Goal: Task Accomplishment & Management: Complete application form

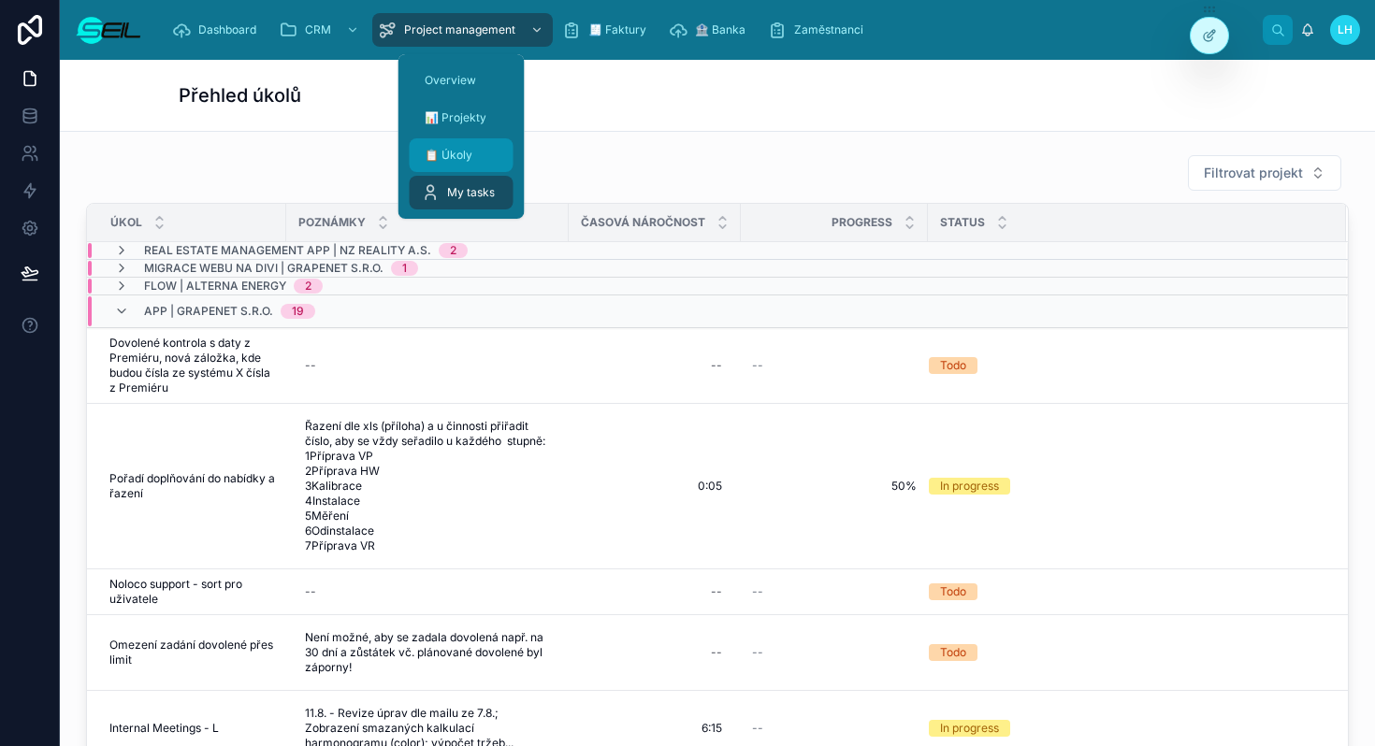
click at [443, 146] on div "📋 Úkoly" at bounding box center [461, 155] width 81 height 30
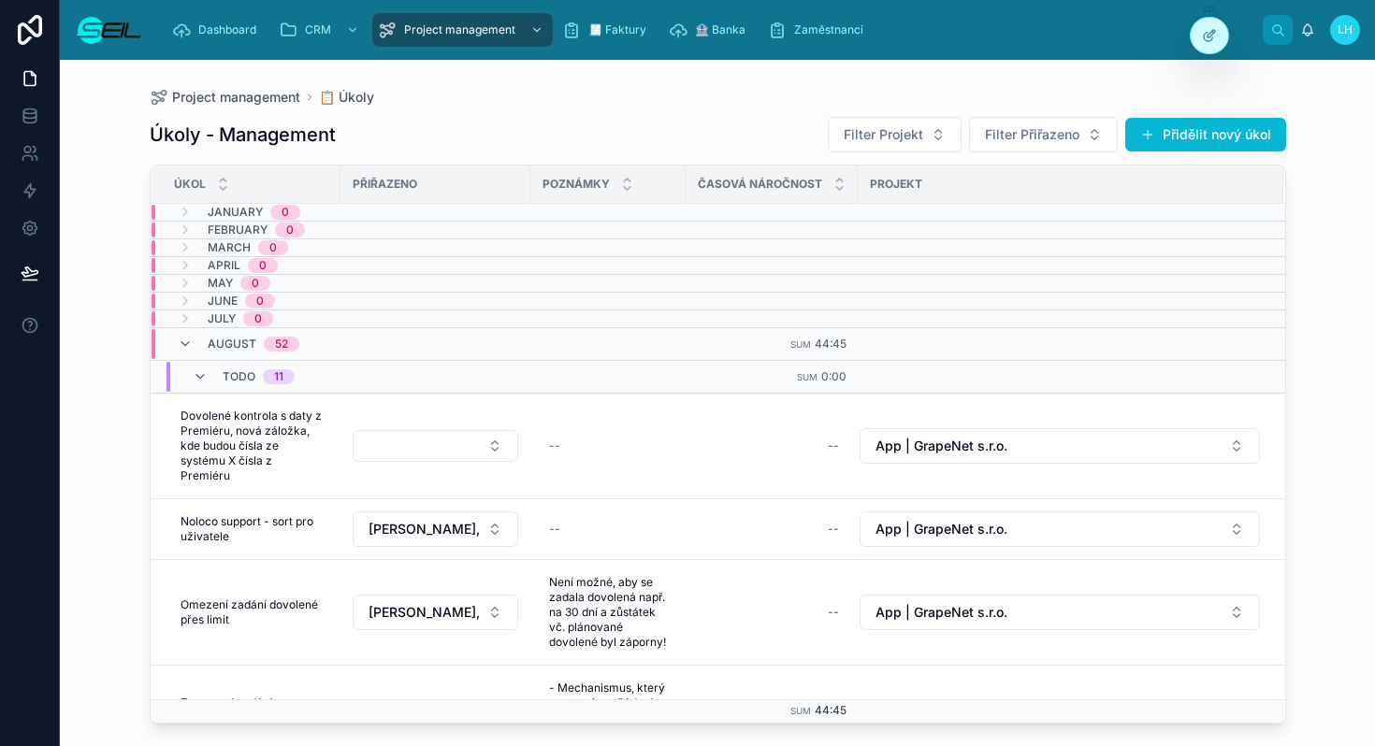
click at [624, 126] on div "Úkoly - Management Filter Projekt Filter Přiřazeno Přidělit nový úkol" at bounding box center [718, 134] width 1136 height 37
click at [1235, 133] on button "Přidělit nový úkol" at bounding box center [1205, 135] width 161 height 34
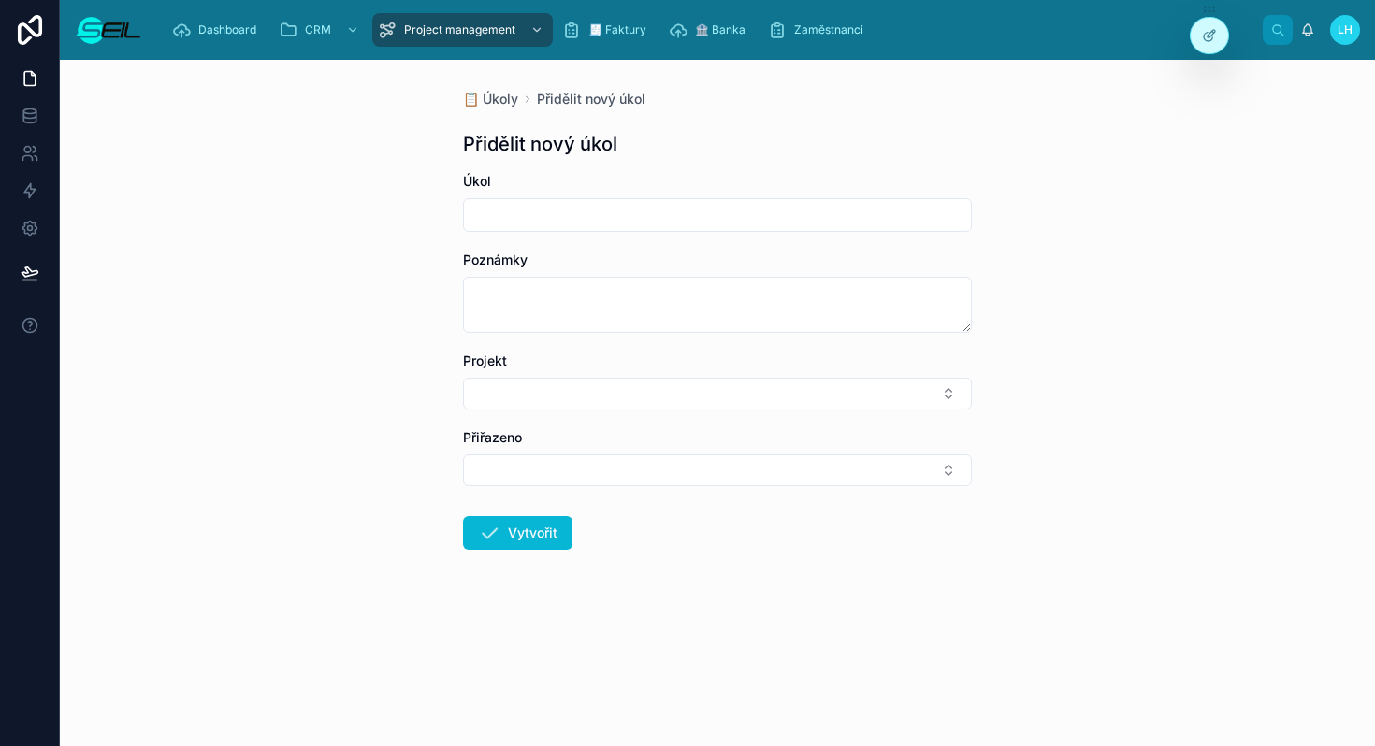
click at [651, 221] on input "text" at bounding box center [717, 215] width 507 height 26
type input "**********"
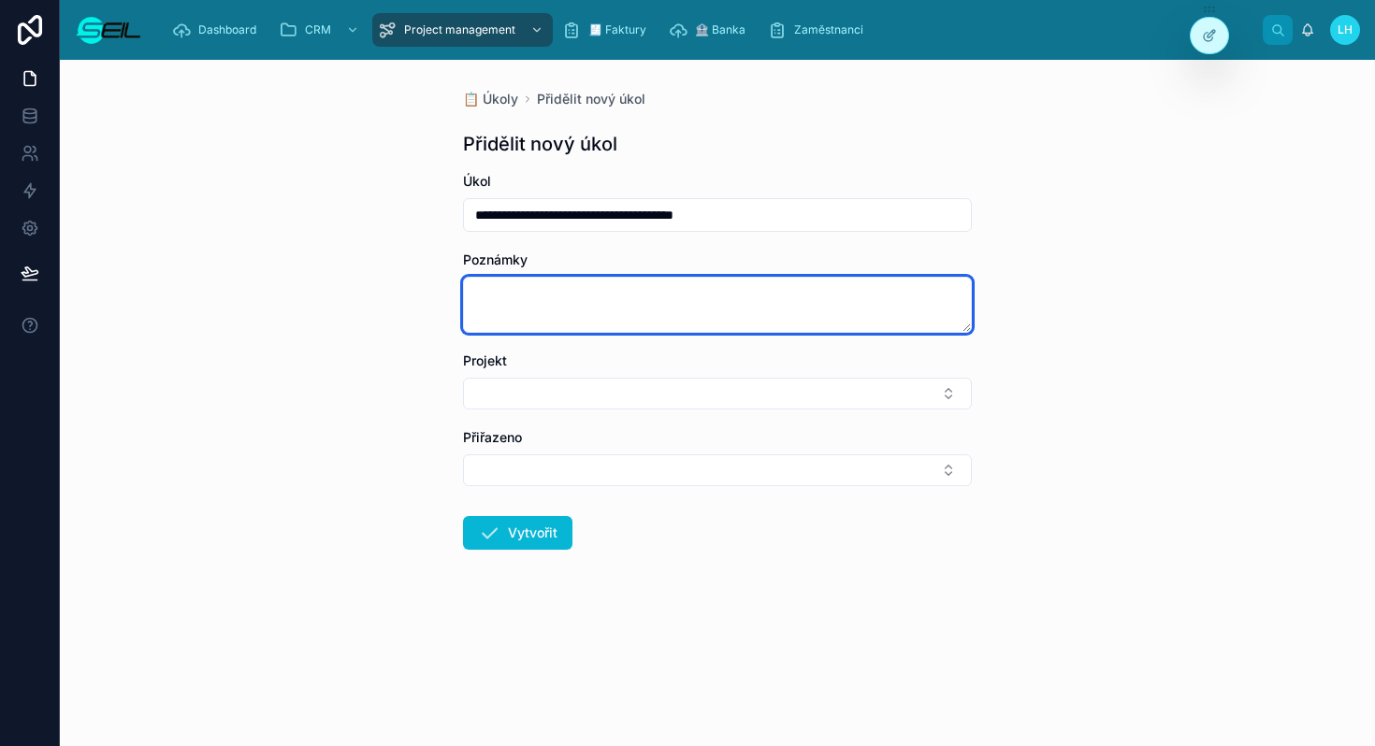
drag, startPoint x: 542, startPoint y: 289, endPoint x: 547, endPoint y: 275, distance: 14.8
click at [542, 289] on textarea at bounding box center [717, 305] width 509 height 56
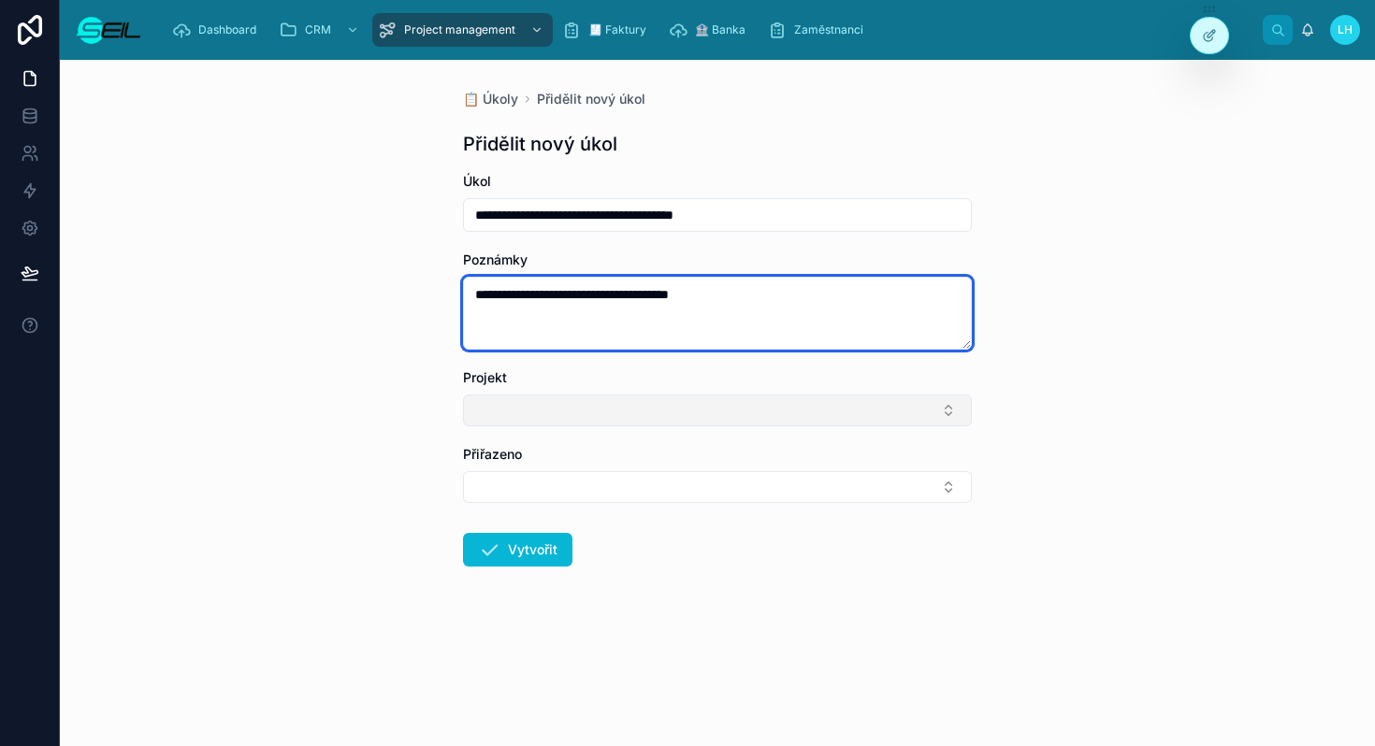
type textarea "**********"
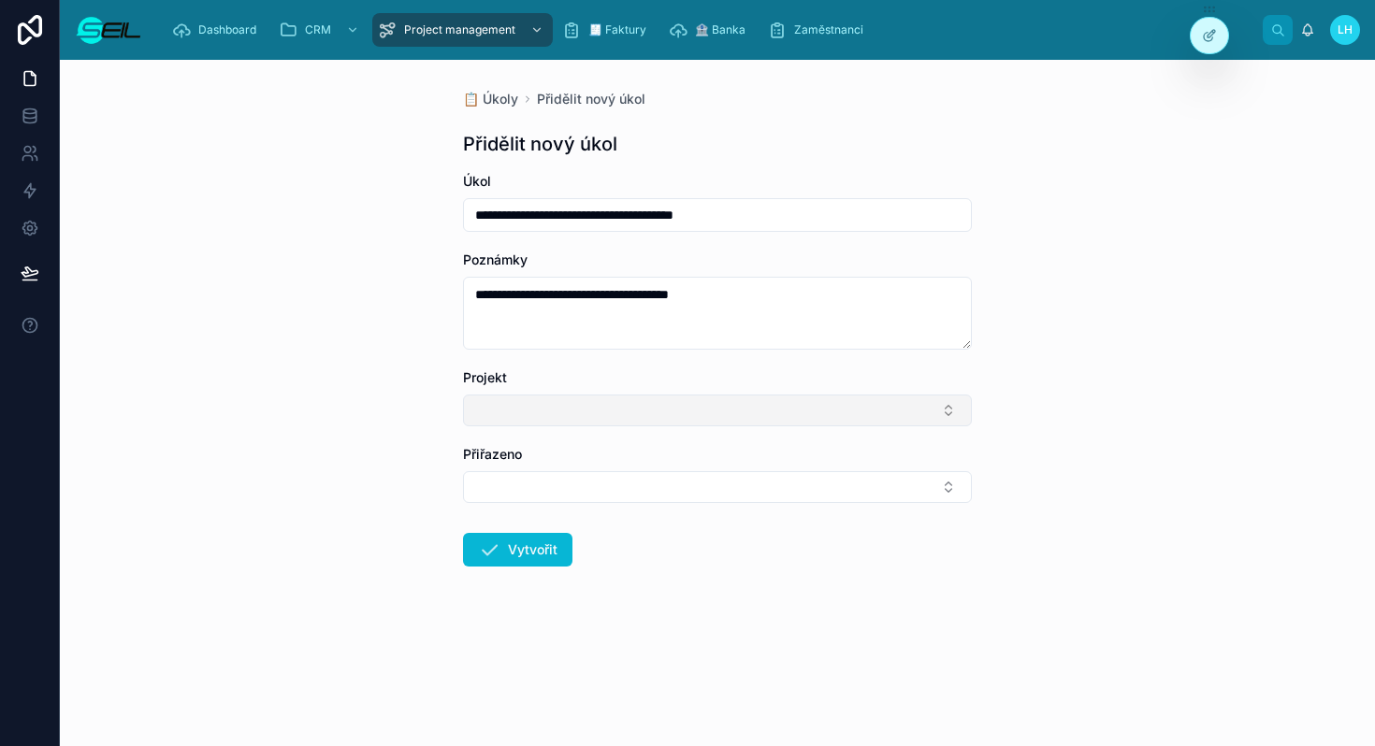
click at [655, 397] on button "Select Button" at bounding box center [717, 411] width 509 height 32
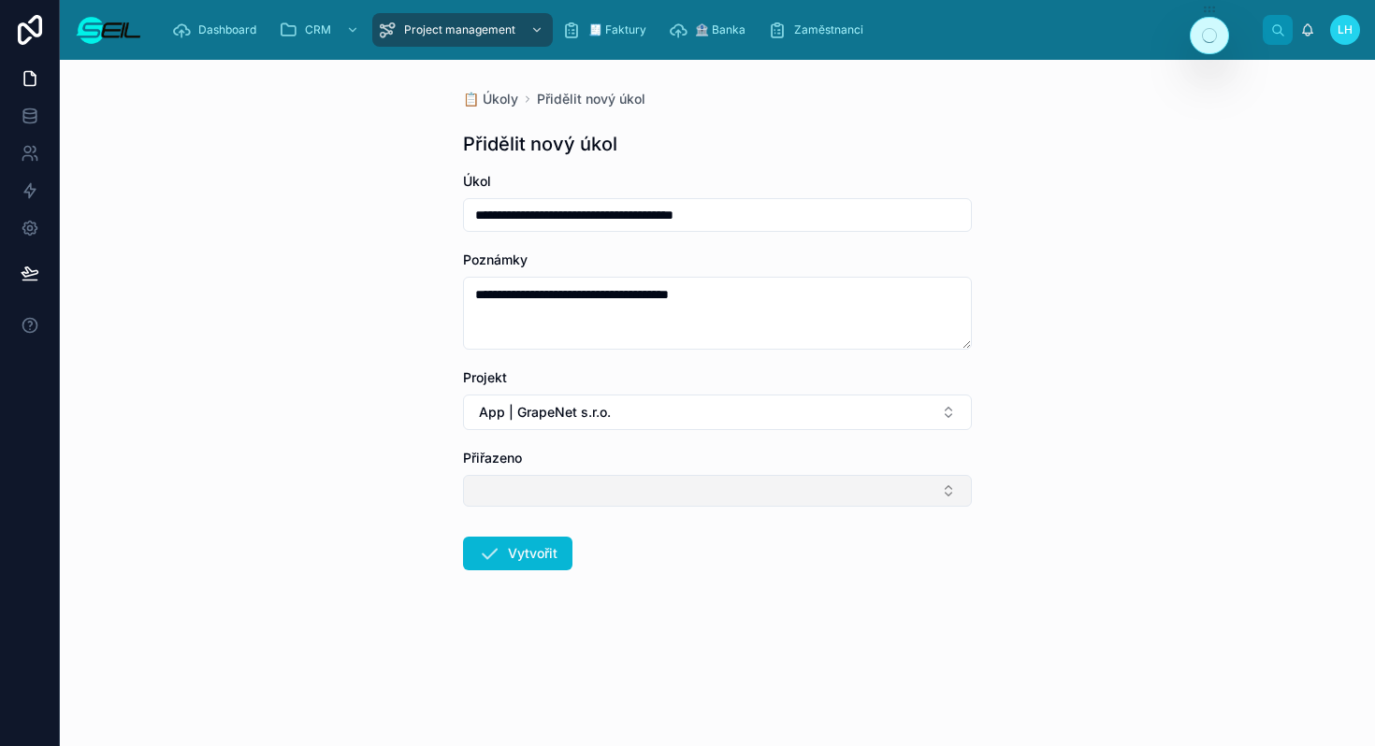
click at [674, 486] on button "Select Button" at bounding box center [717, 491] width 509 height 32
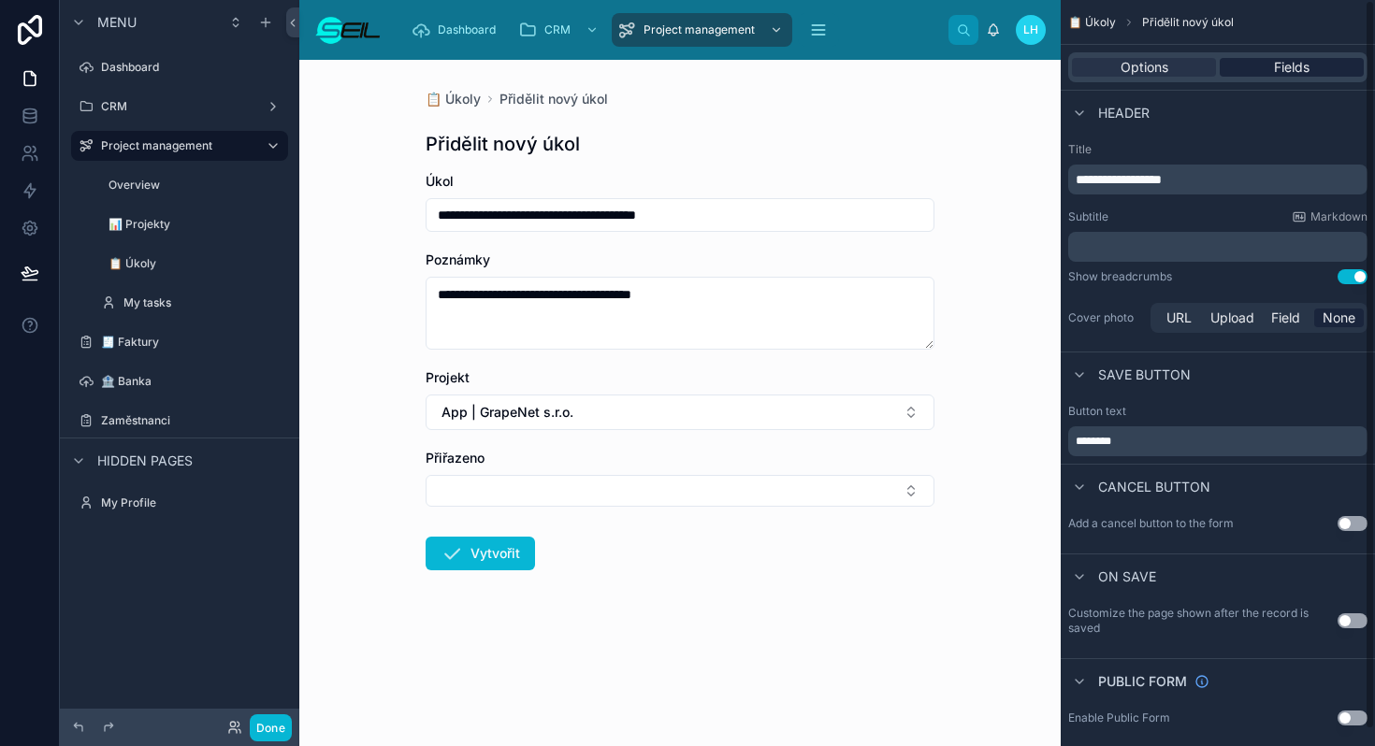
click at [1269, 62] on div "Fields" at bounding box center [1291, 67] width 144 height 19
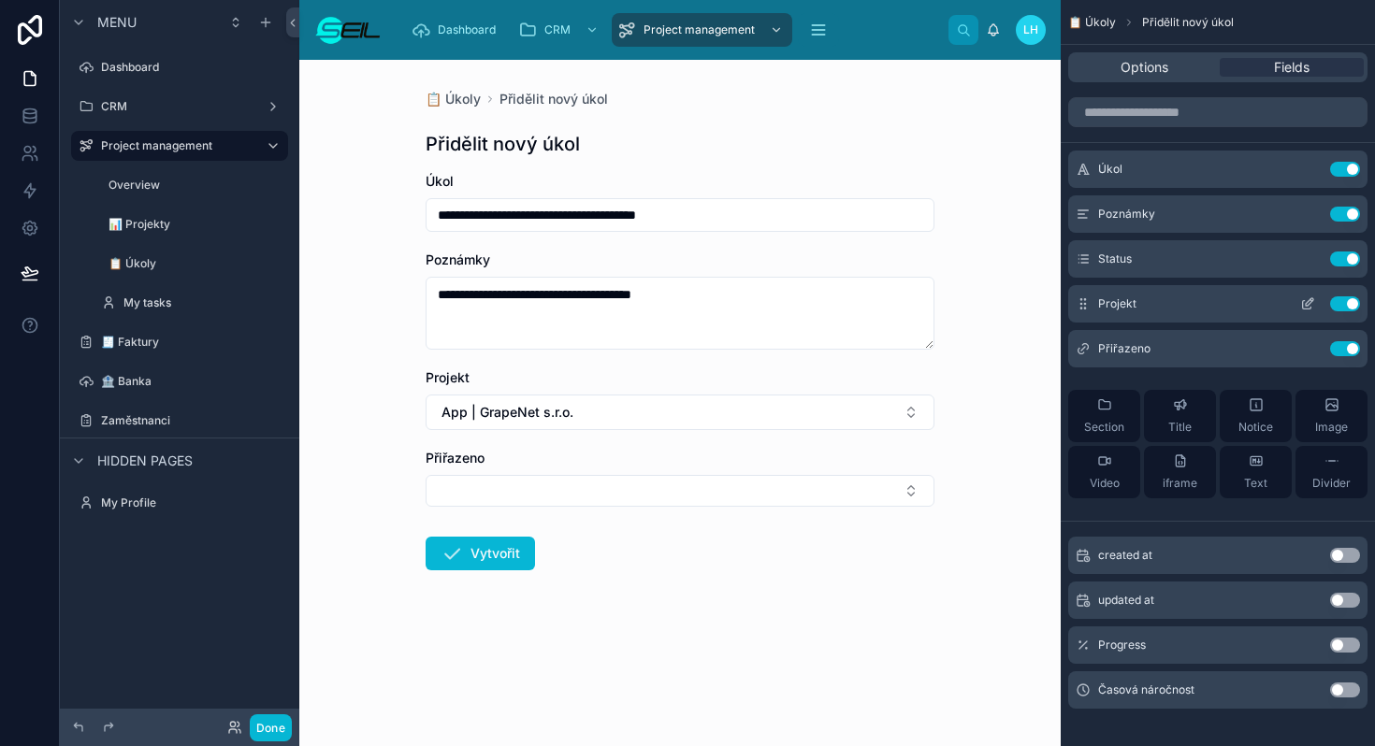
click at [1310, 310] on icon "scrollable content" at bounding box center [1307, 303] width 15 height 15
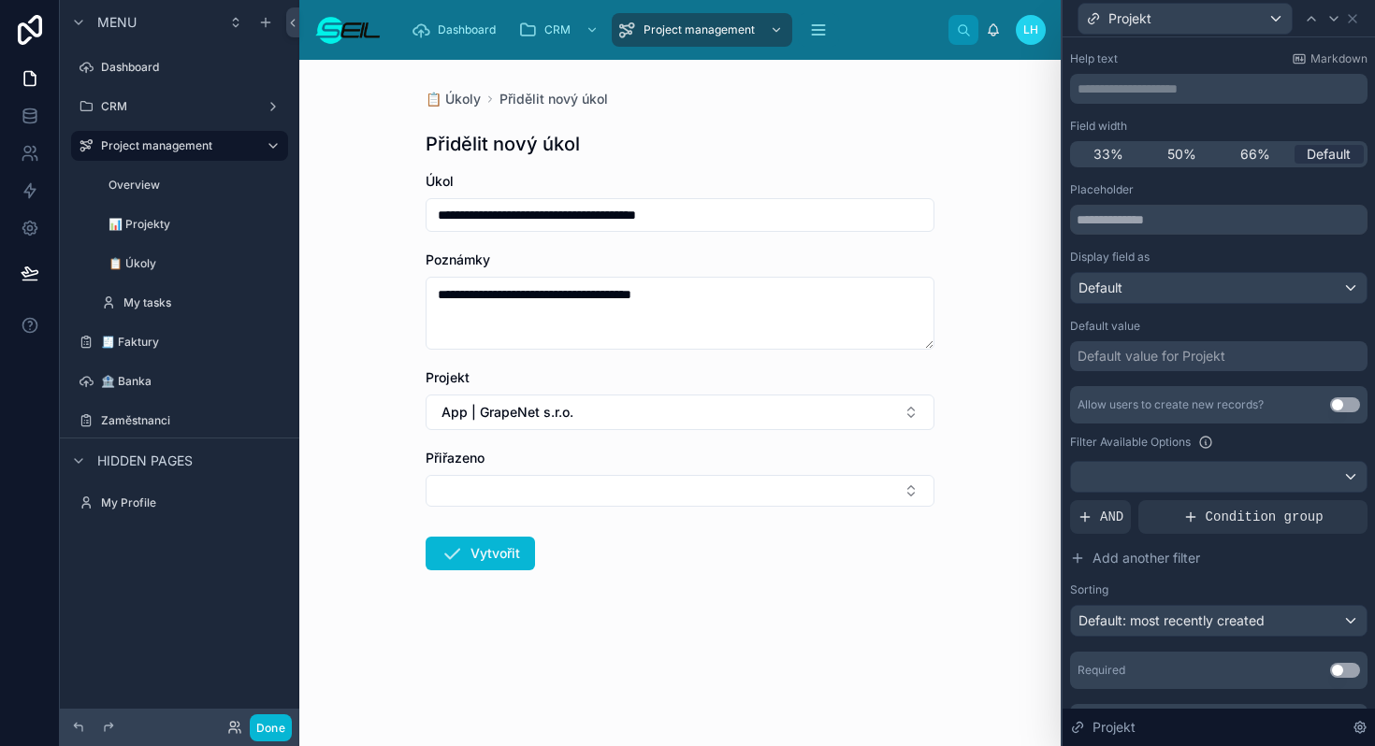
scroll to position [135, 0]
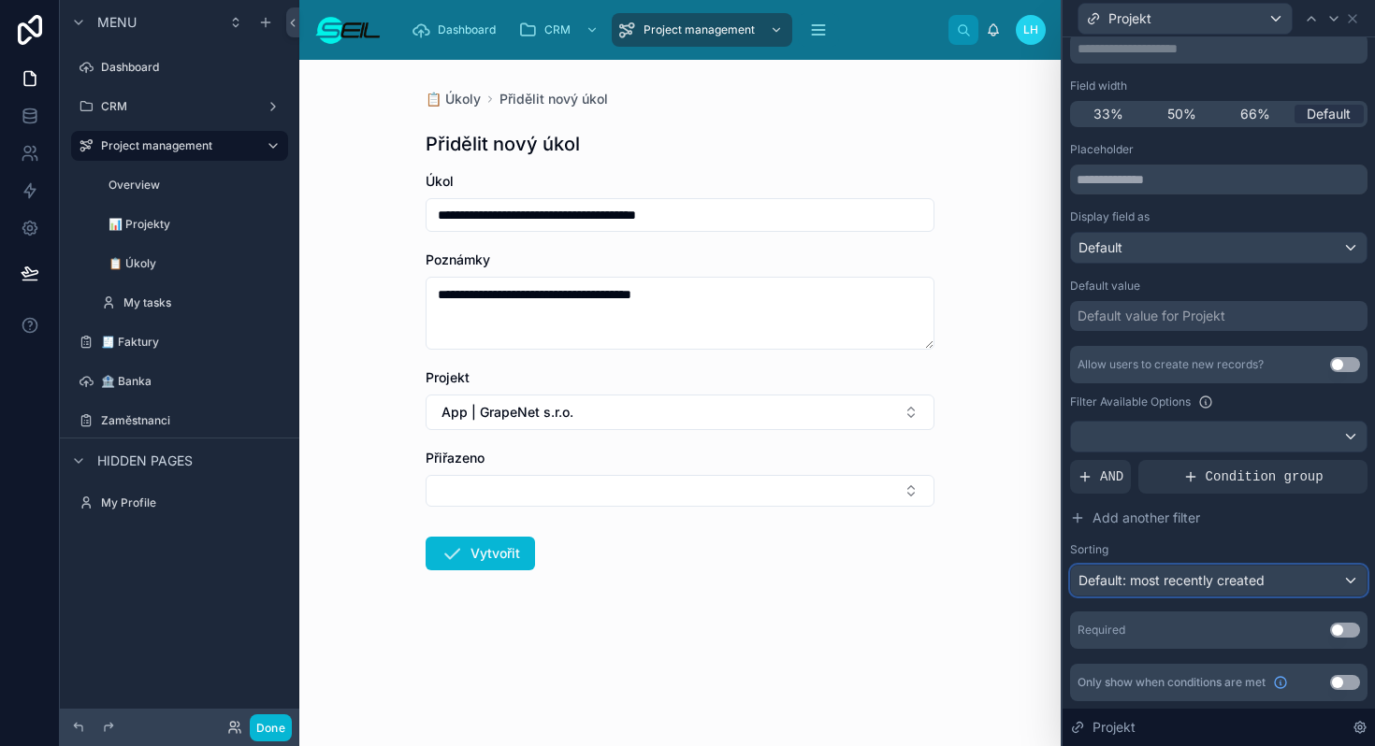
click at [1220, 577] on span "Default: most recently created" at bounding box center [1171, 580] width 186 height 16
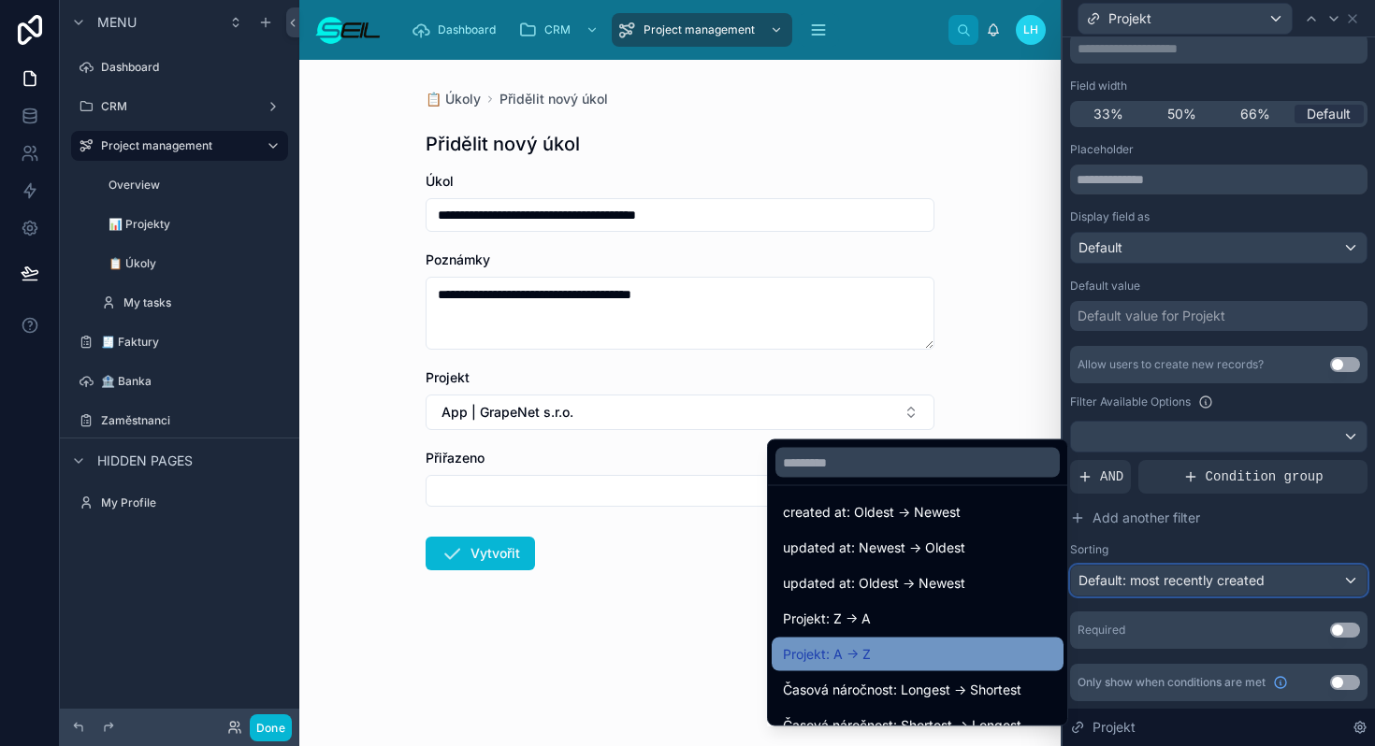
scroll to position [85, 0]
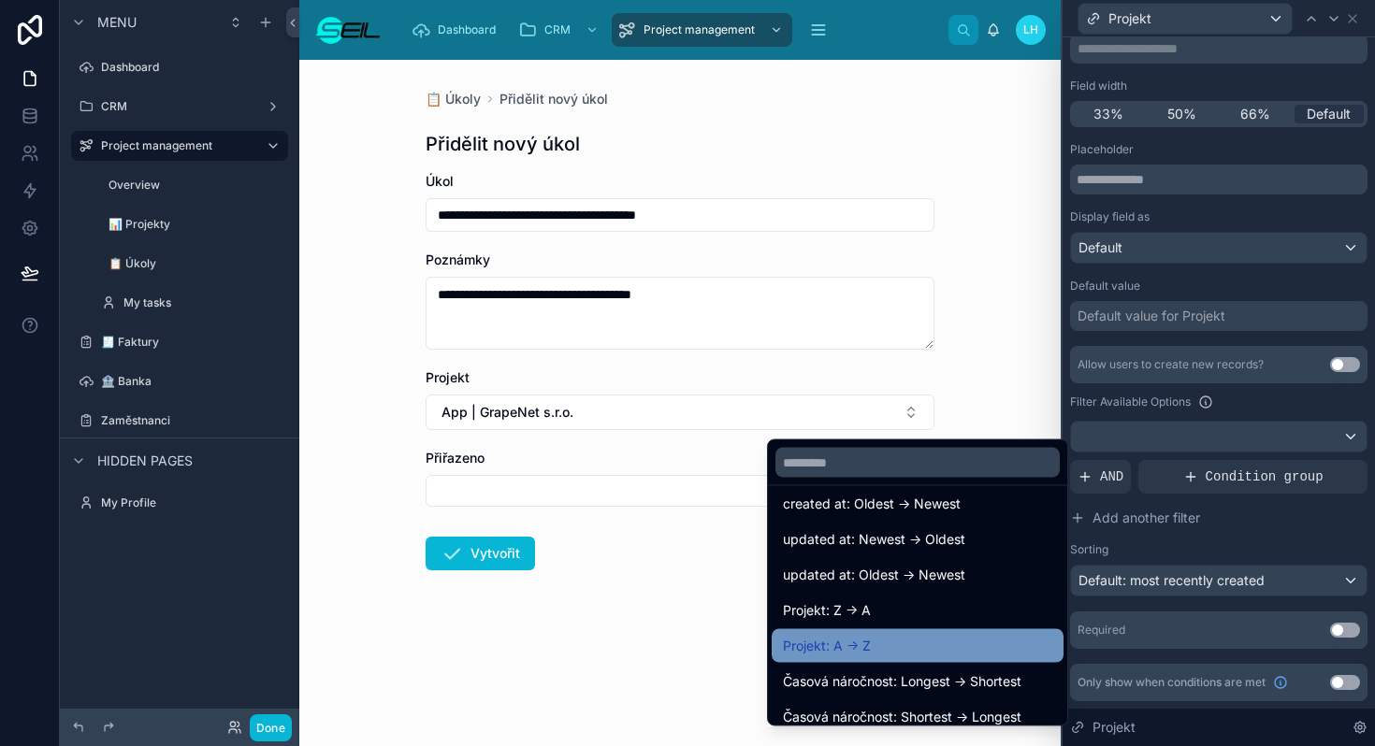
click at [883, 643] on div "Projekt: A -> Z" at bounding box center [917, 646] width 269 height 22
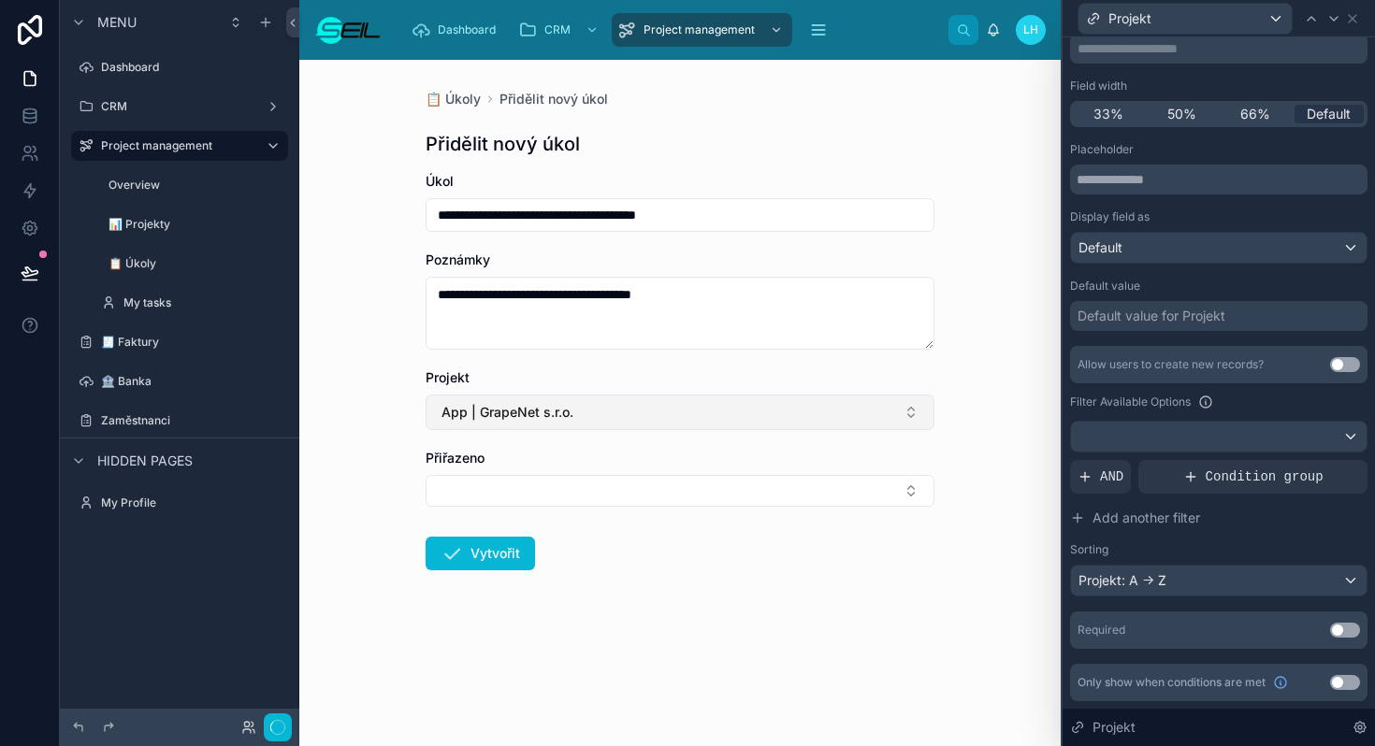
click at [659, 414] on button "App | GrapeNet s.r.o." at bounding box center [679, 413] width 509 height 36
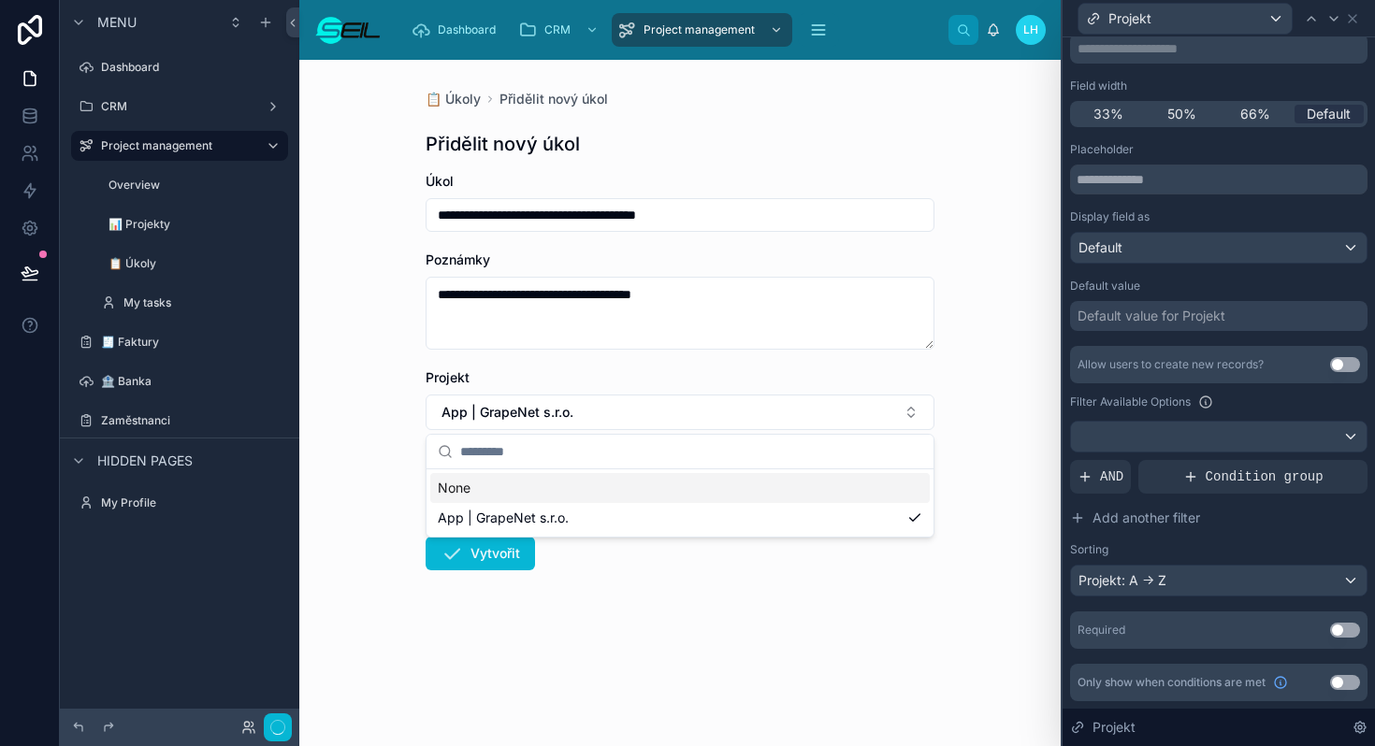
click at [793, 365] on form "**********" at bounding box center [679, 431] width 509 height 518
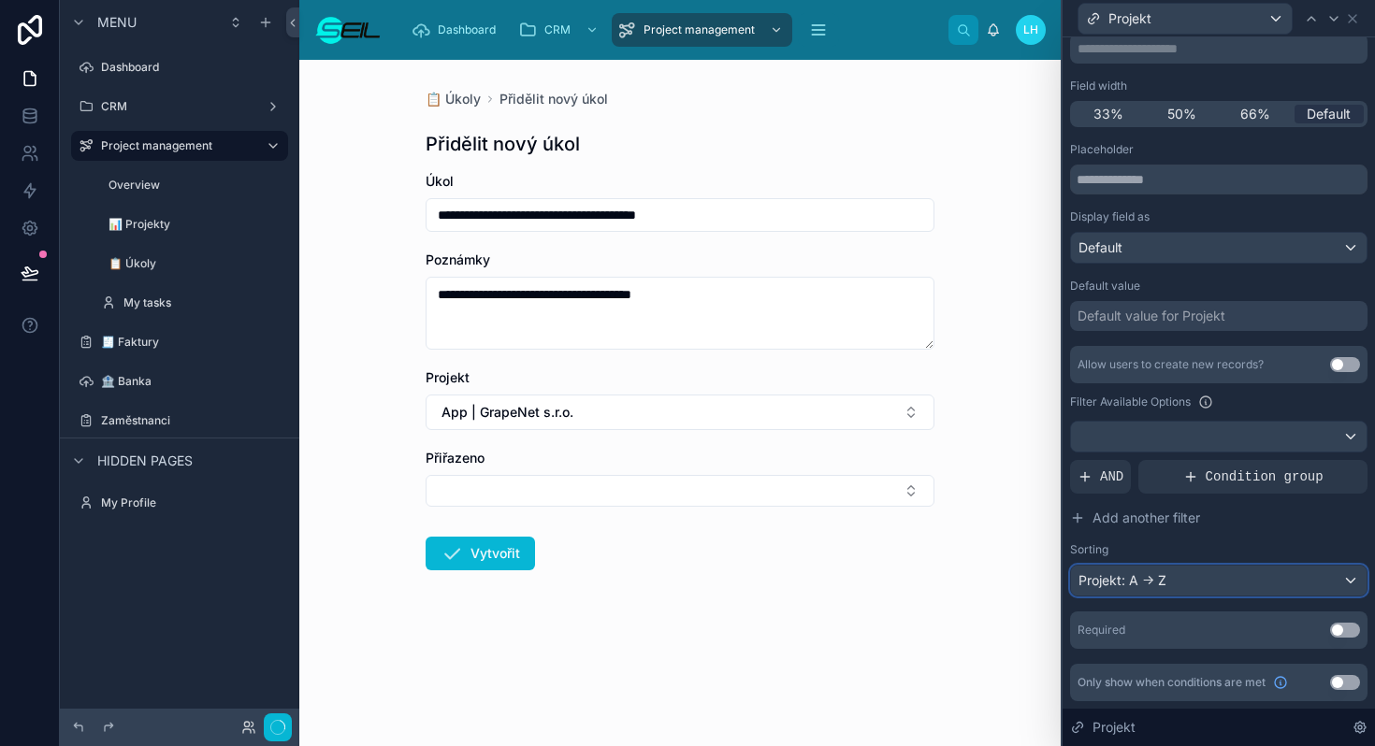
click at [1224, 577] on div "Projekt: A -> Z" at bounding box center [1218, 581] width 295 height 30
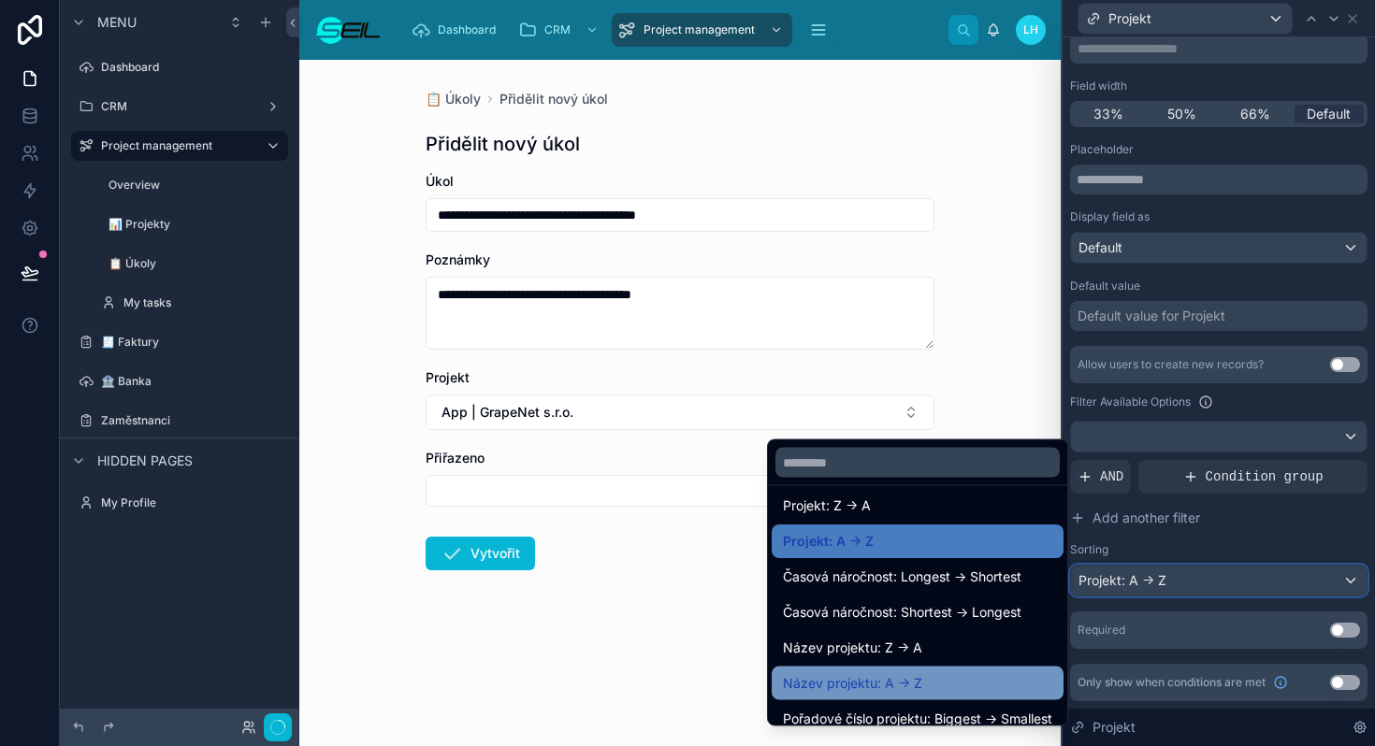
scroll to position [177, 0]
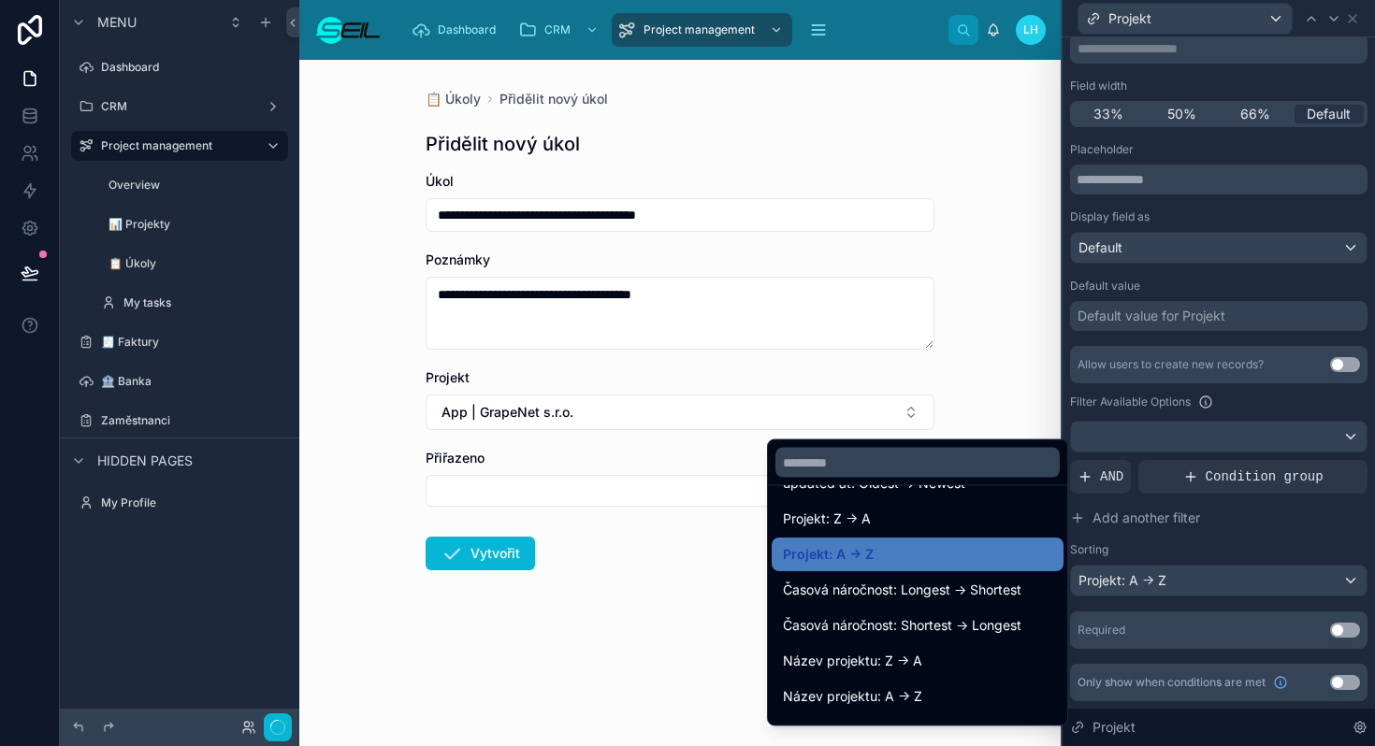
click at [1160, 553] on div at bounding box center [1218, 373] width 312 height 746
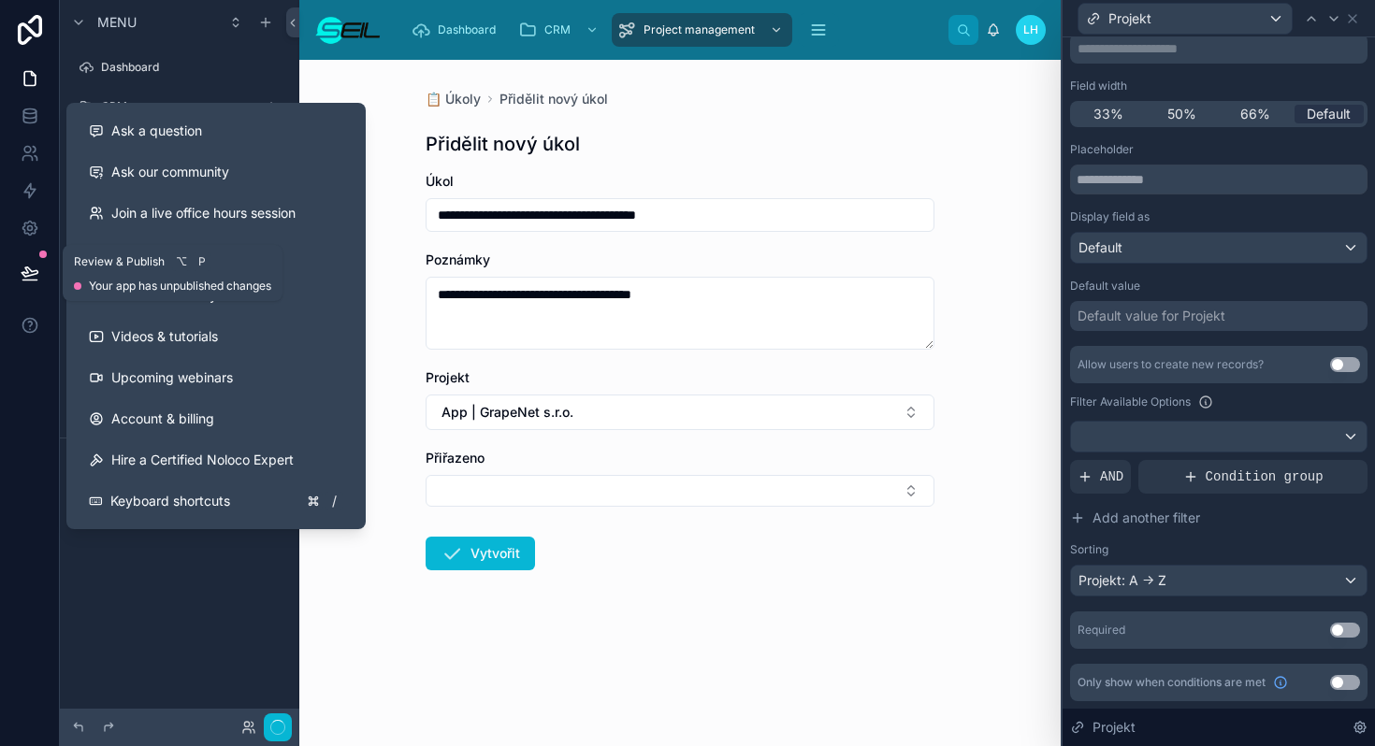
click at [23, 277] on icon at bounding box center [30, 273] width 19 height 19
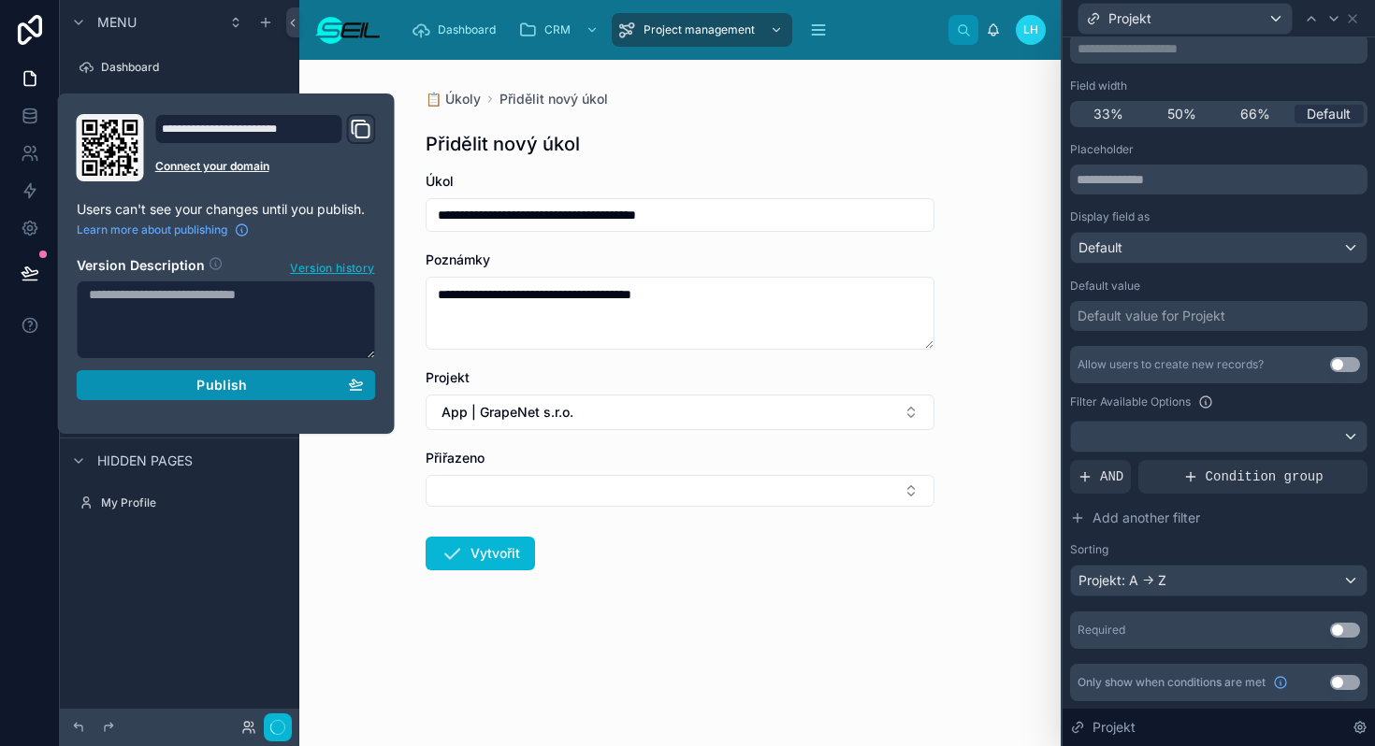
click at [234, 382] on span "Publish" at bounding box center [221, 385] width 50 height 17
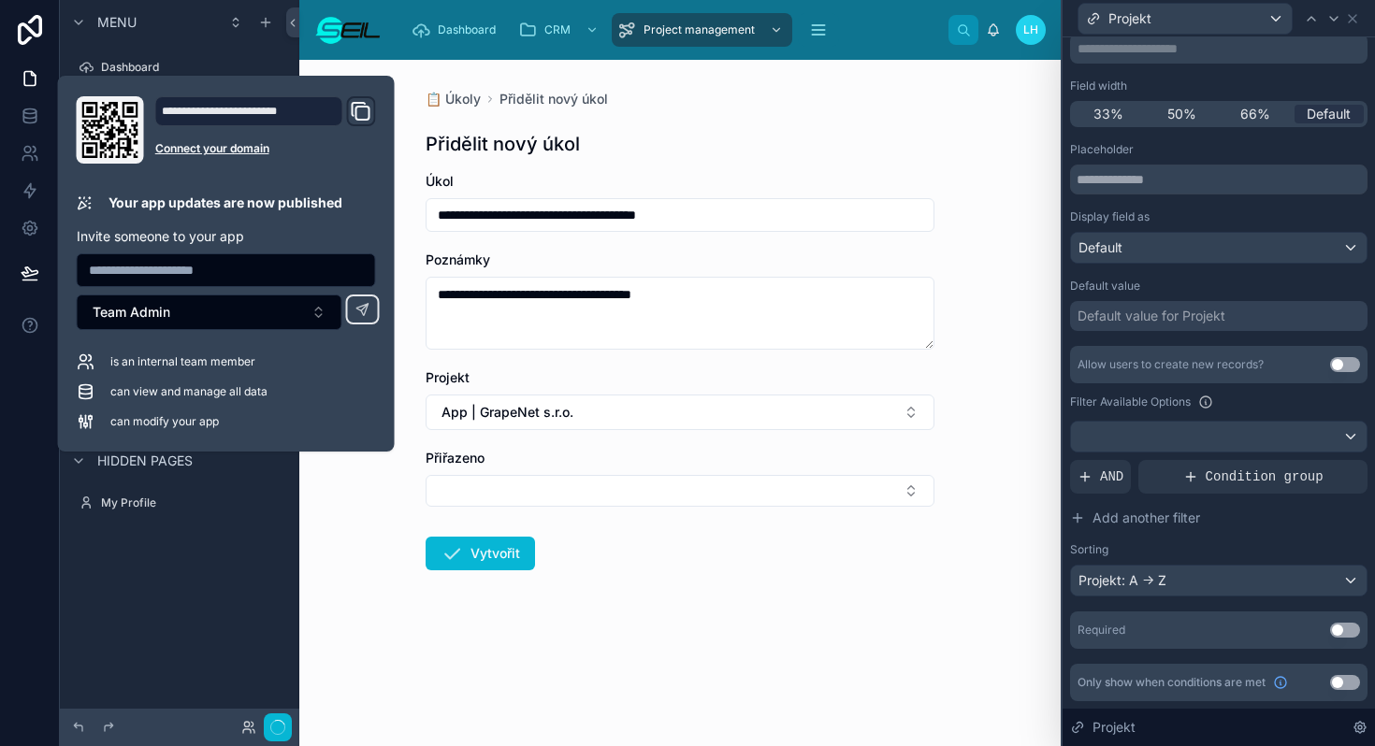
click at [445, 659] on form "**********" at bounding box center [679, 431] width 509 height 518
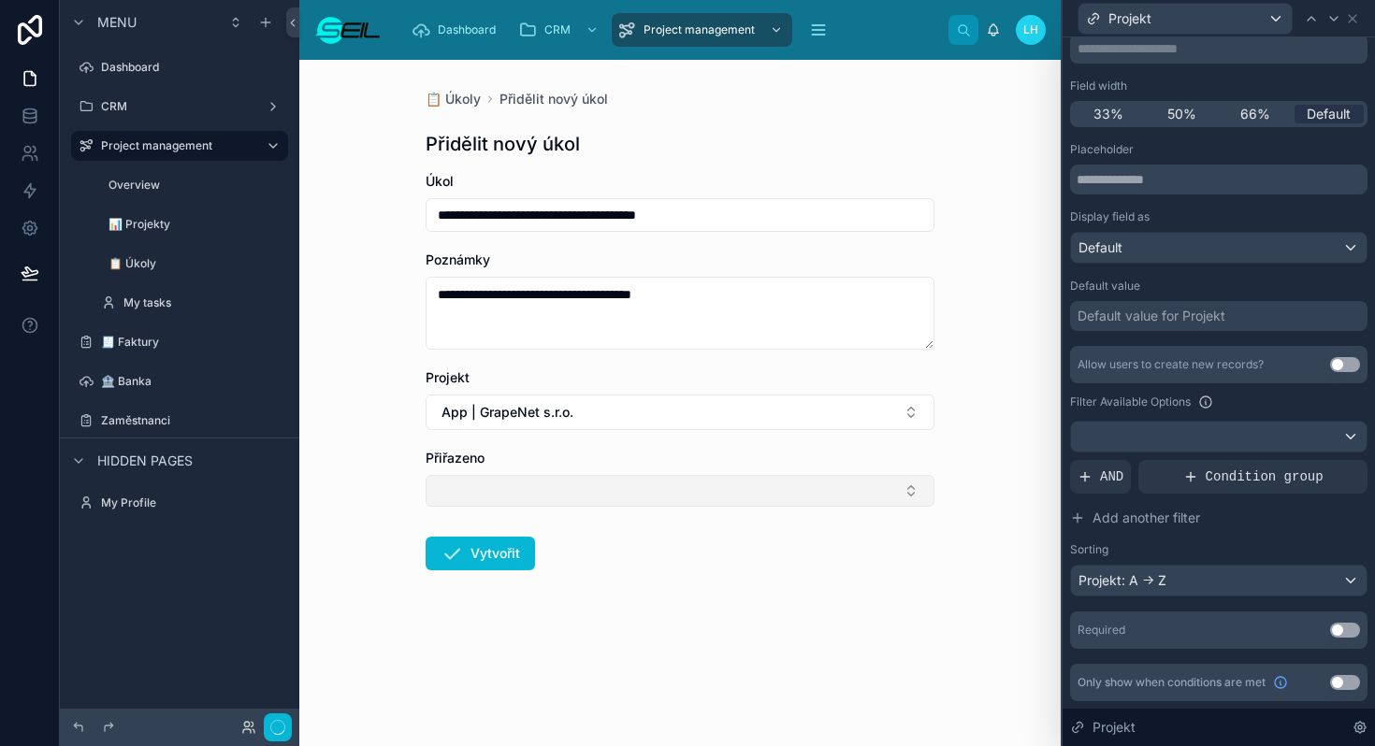
click at [538, 495] on button "Select Button" at bounding box center [679, 491] width 509 height 32
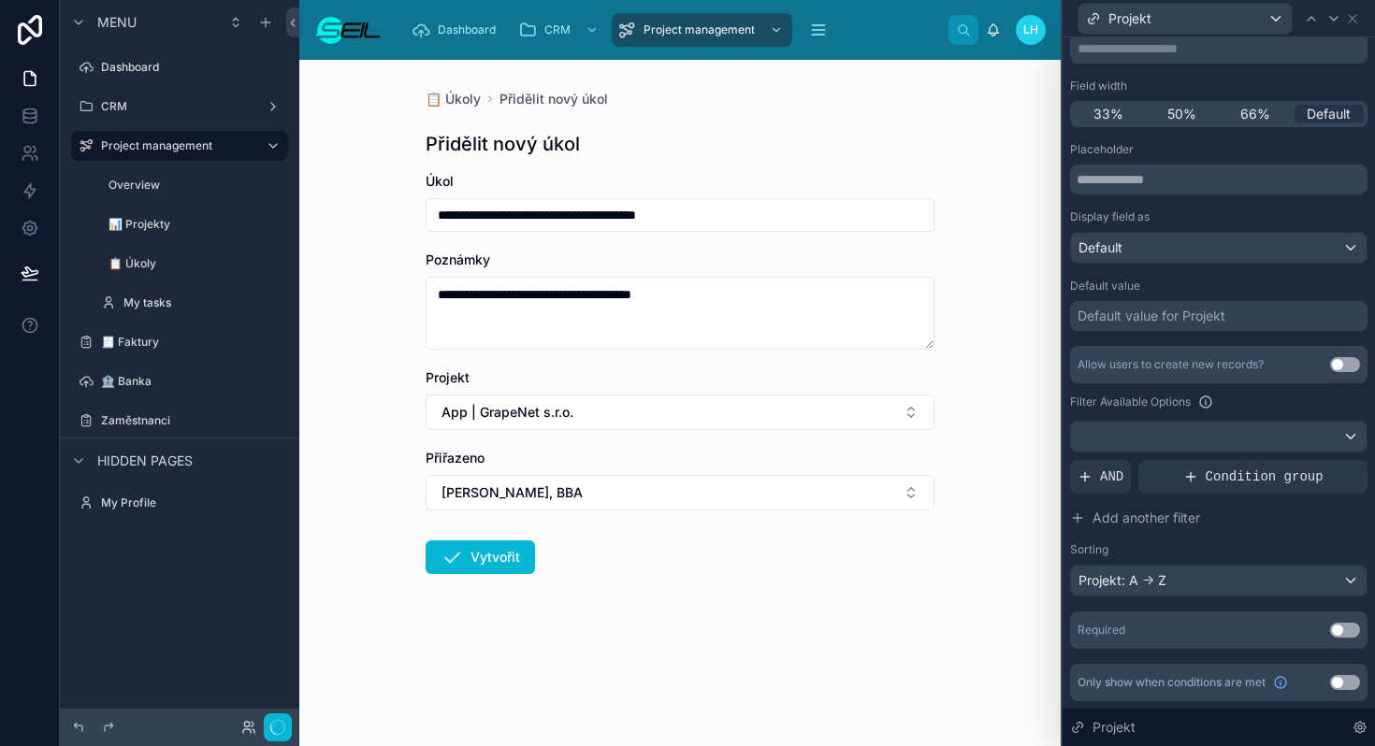
click at [591, 433] on form "**********" at bounding box center [679, 433] width 509 height 522
click at [598, 419] on button "App | GrapeNet s.r.o." at bounding box center [679, 413] width 509 height 36
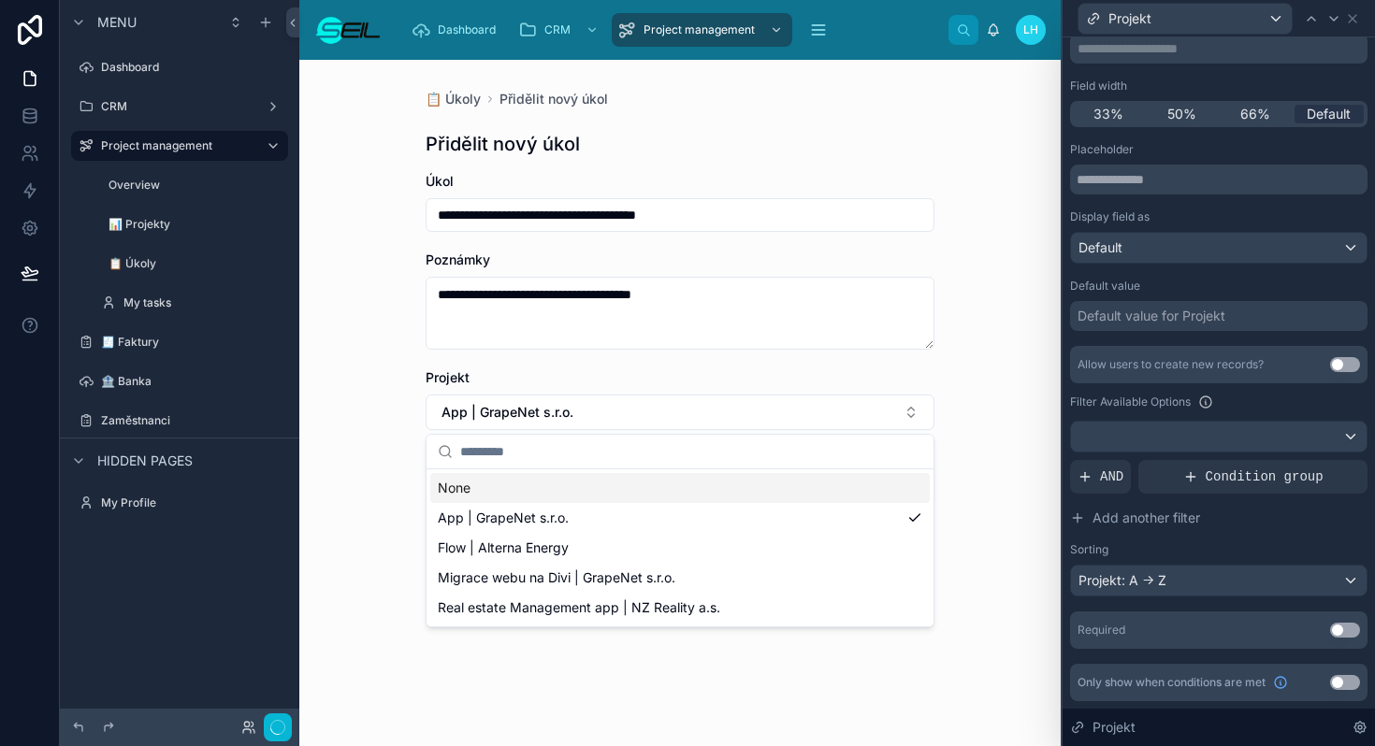
click at [347, 473] on div "**********" at bounding box center [679, 403] width 761 height 686
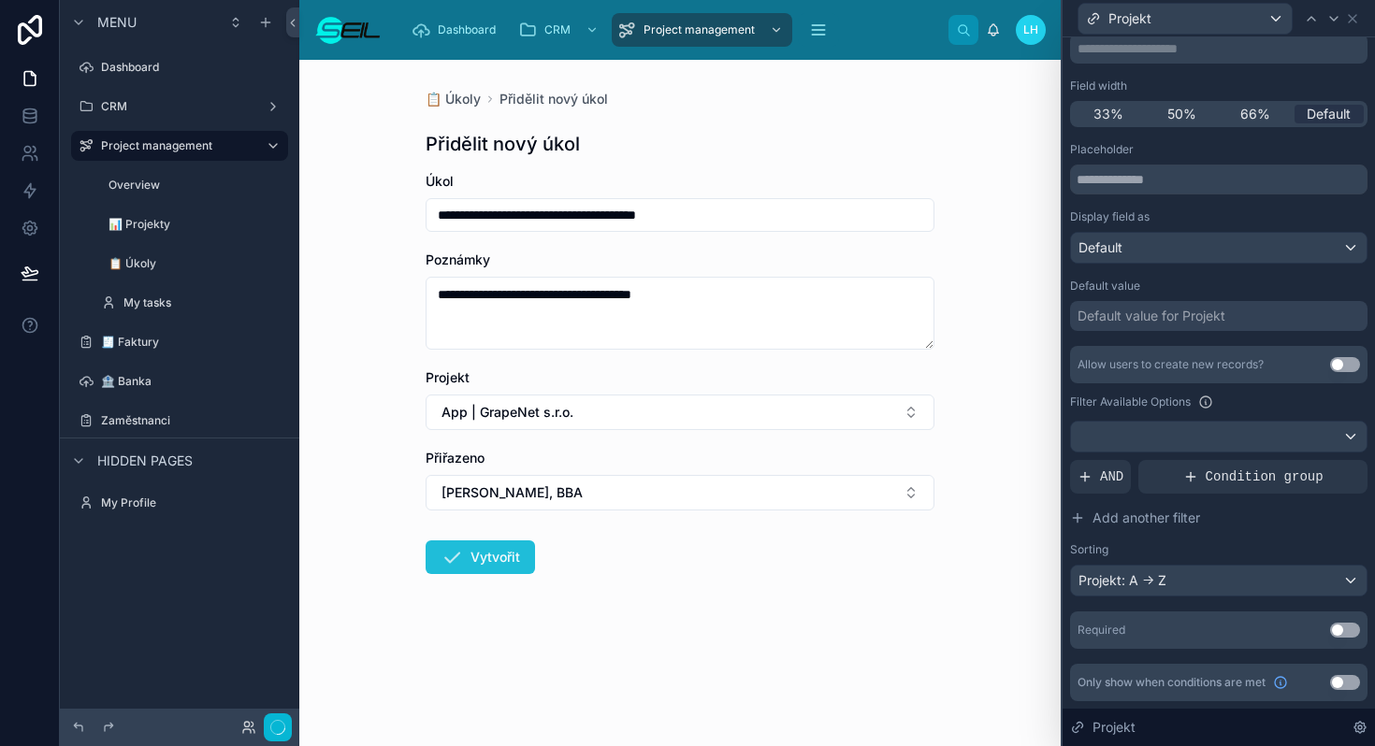
click at [454, 546] on icon at bounding box center [451, 557] width 22 height 22
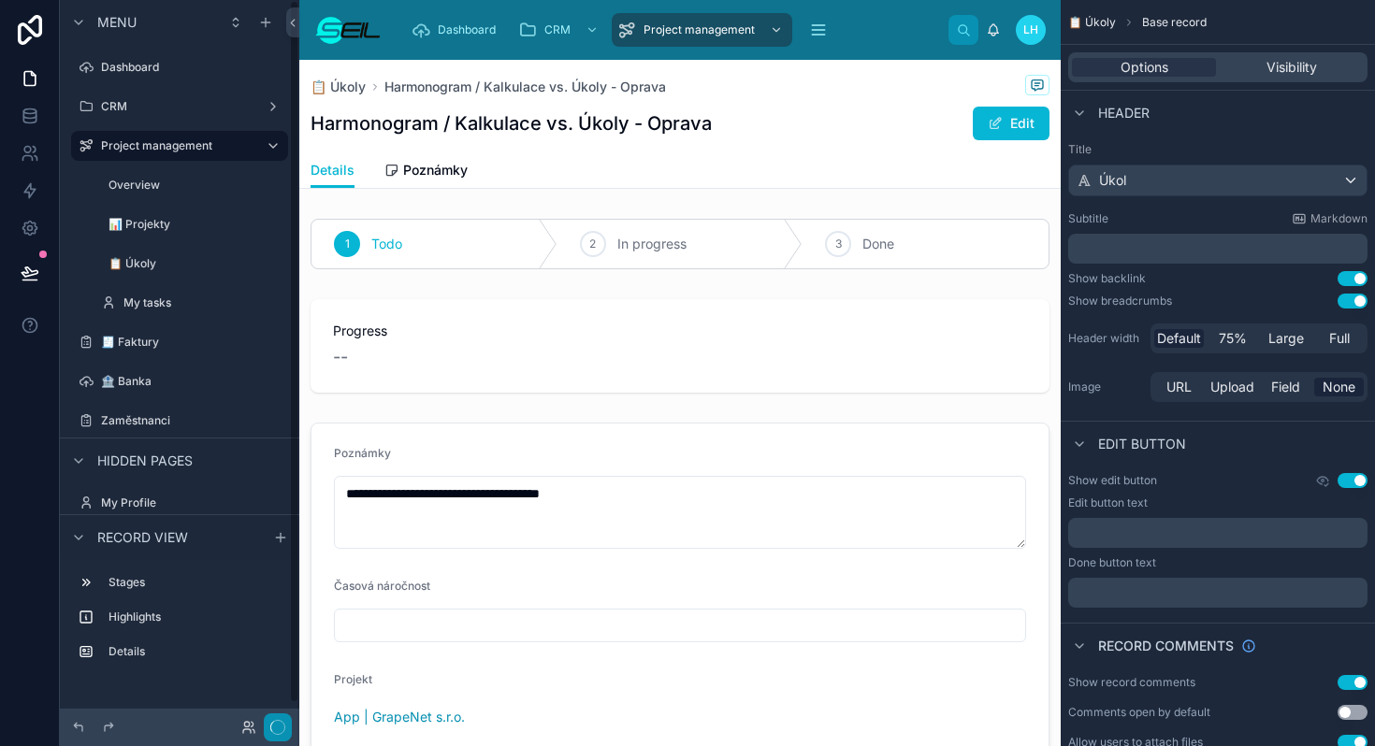
click at [286, 719] on button "button" at bounding box center [278, 727] width 28 height 28
click at [356, 31] on img at bounding box center [347, 30] width 67 height 30
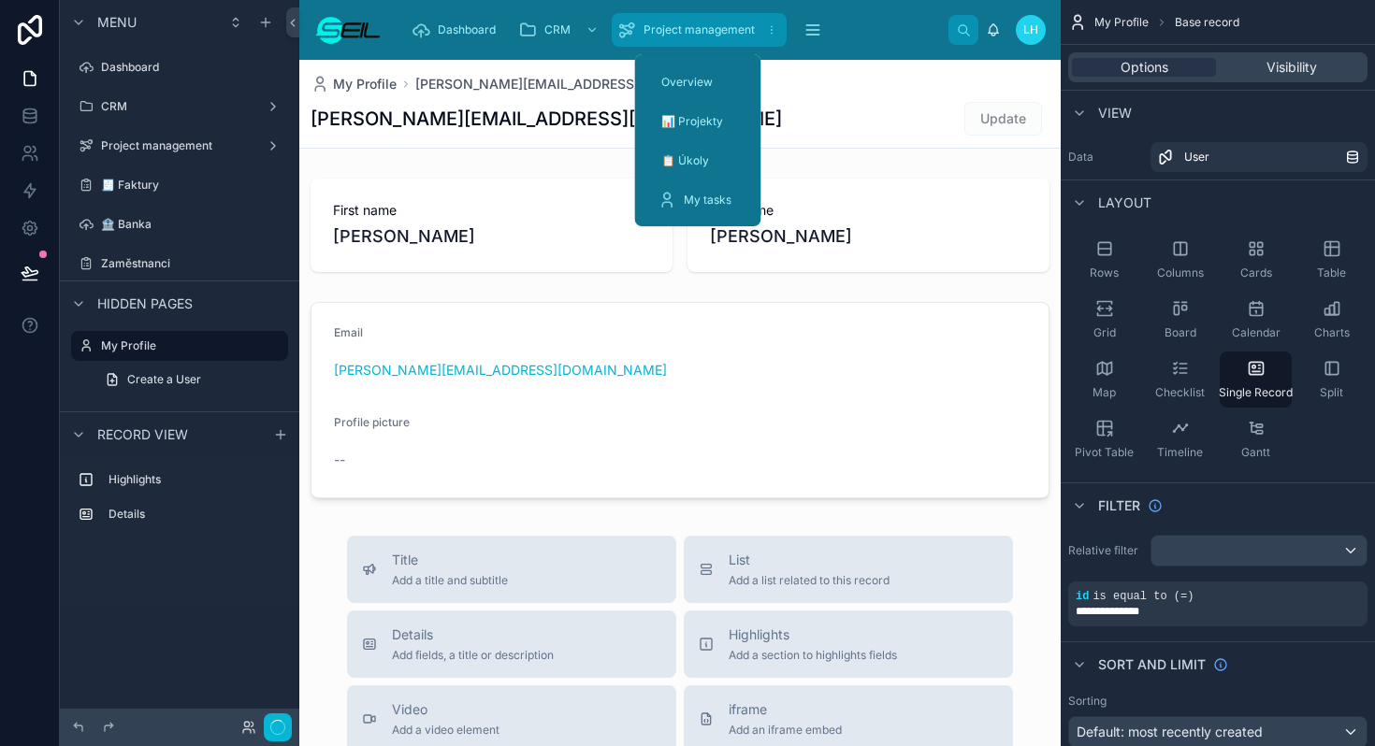
click at [670, 22] on span "Project management" at bounding box center [698, 29] width 111 height 15
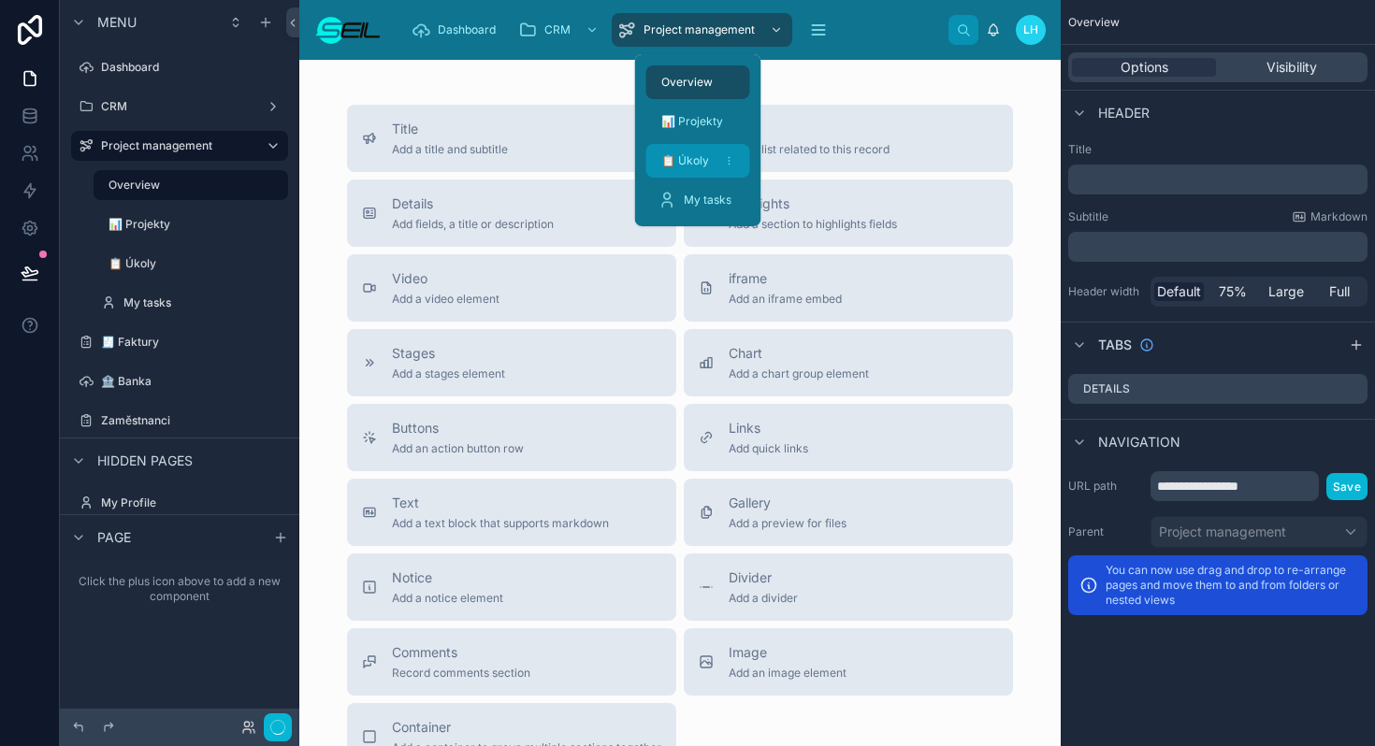
click at [691, 167] on span "📋 Úkoly" at bounding box center [685, 160] width 48 height 15
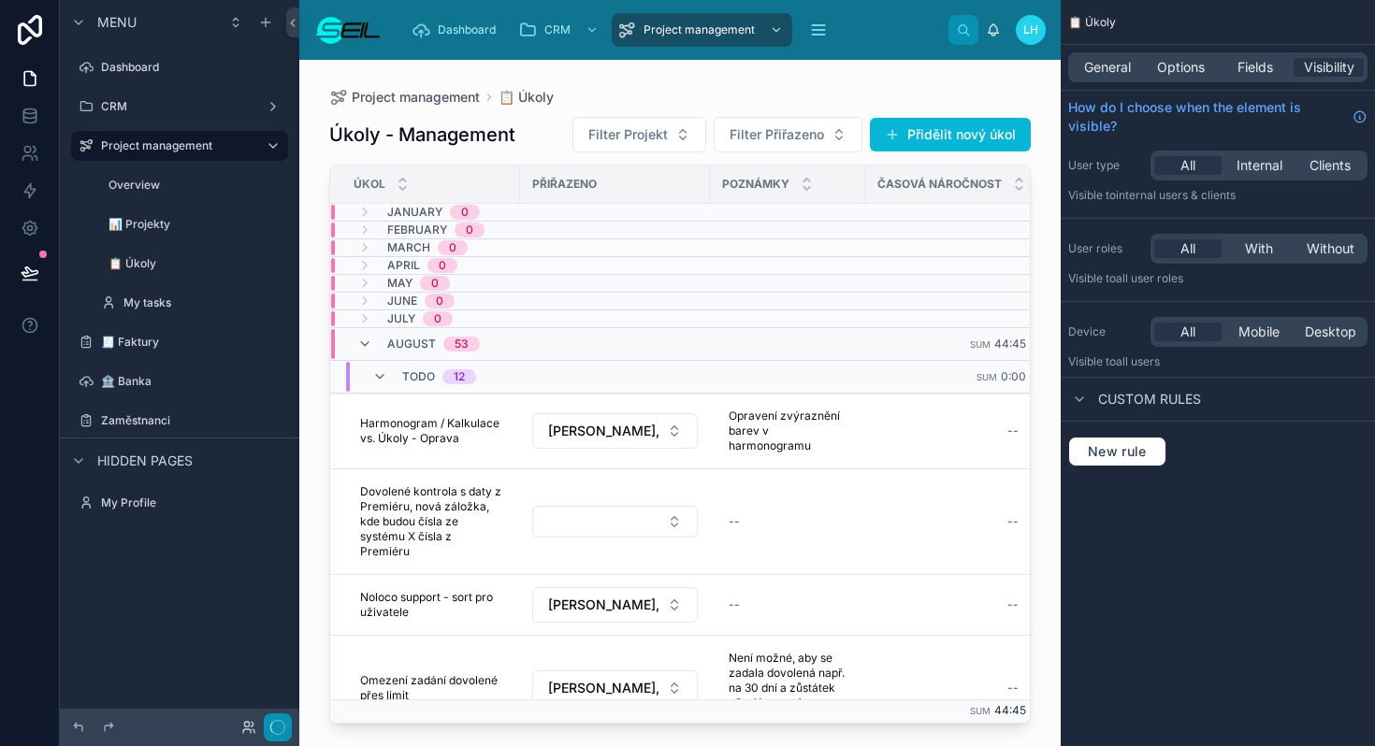
click at [278, 727] on icon "button" at bounding box center [277, 727] width 15 height 15
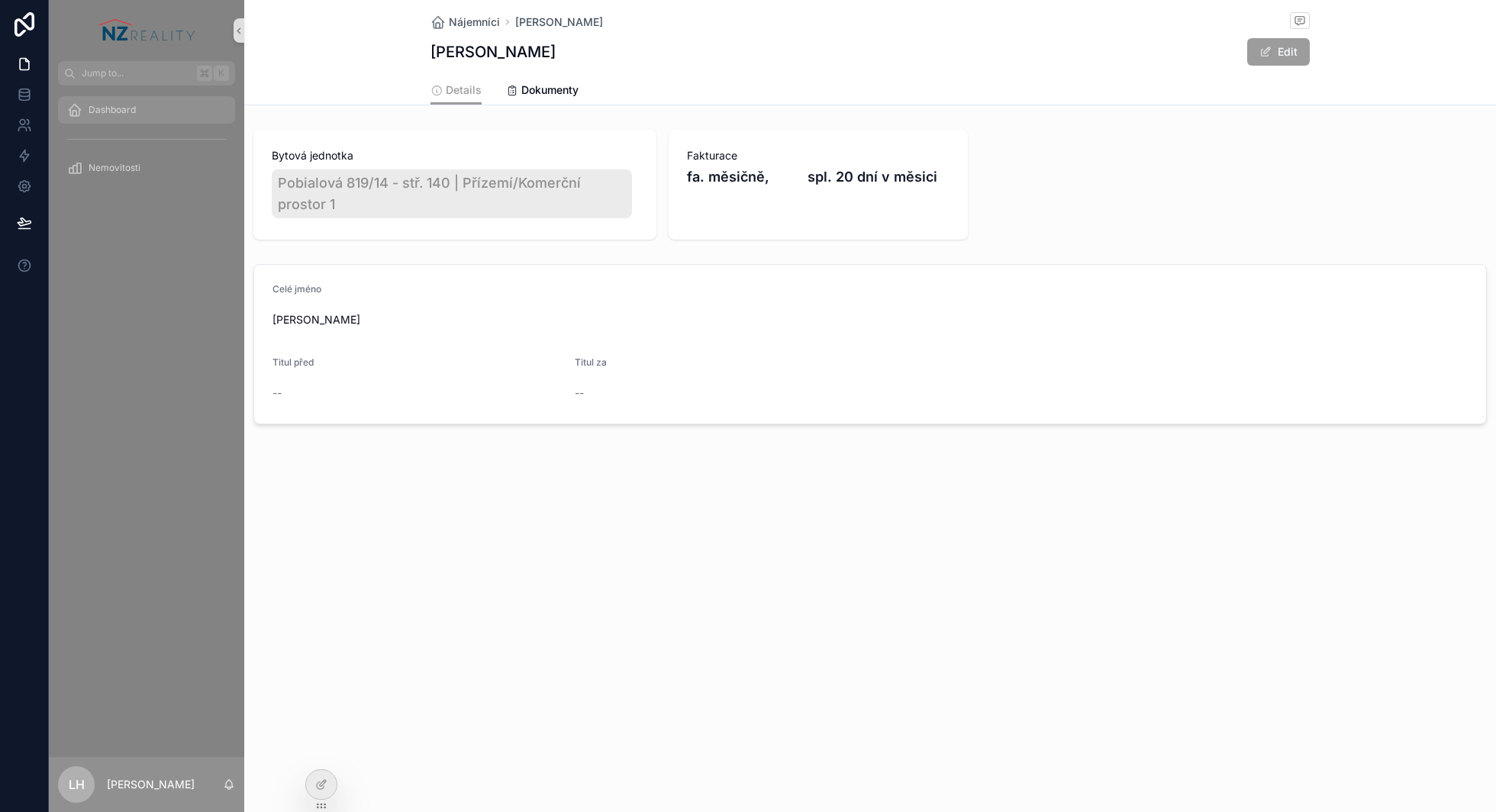
click at [99, 118] on div "Dashboard" at bounding box center [146, 110] width 158 height 24
